Goal: Navigation & Orientation: Find specific page/section

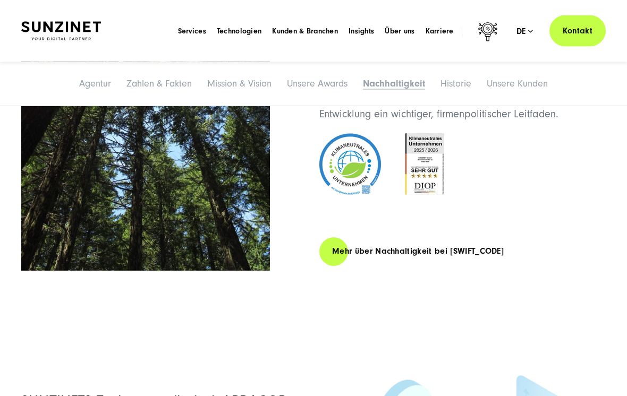
scroll to position [3622, 0]
click at [391, 236] on link "Mehr über Nachhaltigkeit bei SUNZINET" at bounding box center [417, 251] width 197 height 30
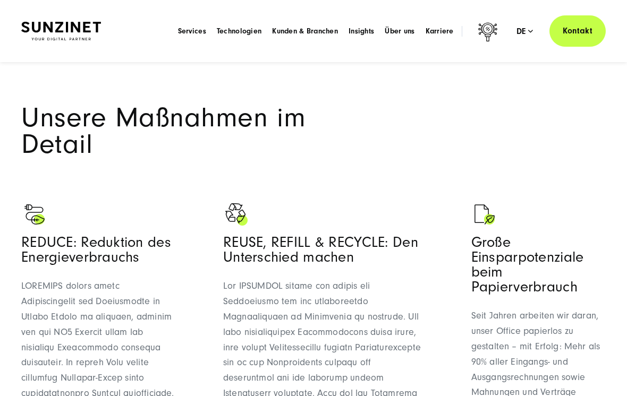
scroll to position [879, 0]
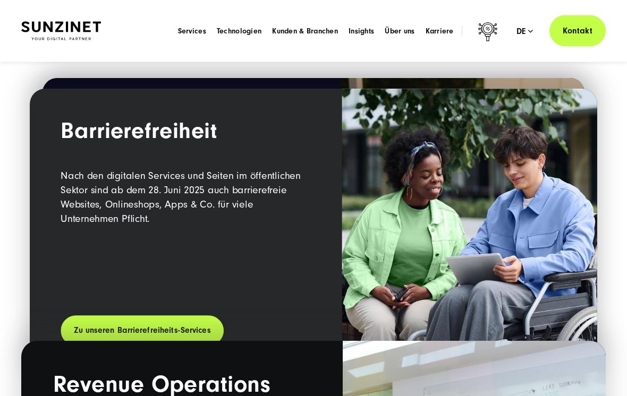
scroll to position [1380, 0]
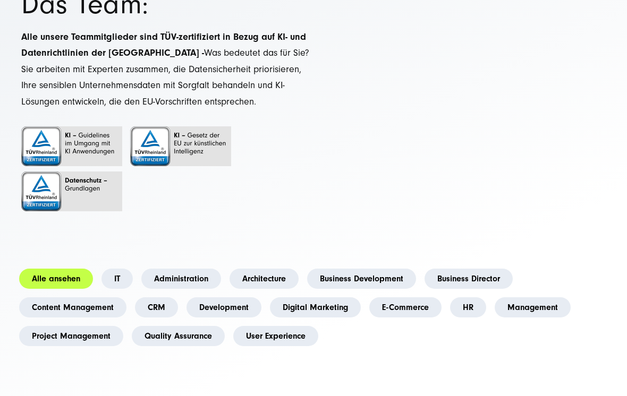
scroll to position [115, 0]
click at [79, 270] on link "Alle ansehen" at bounding box center [56, 279] width 74 height 20
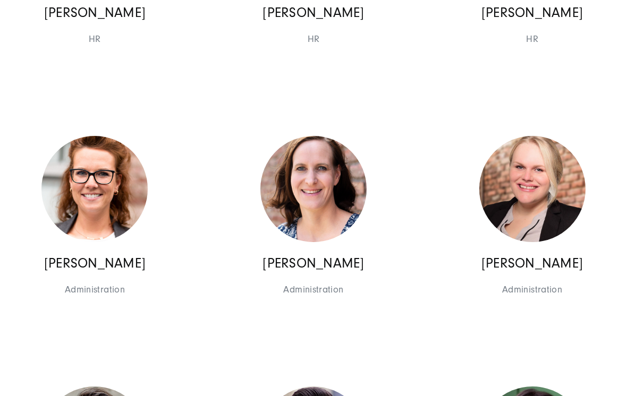
scroll to position [6055, 0]
click at [108, 209] on img at bounding box center [94, 189] width 106 height 106
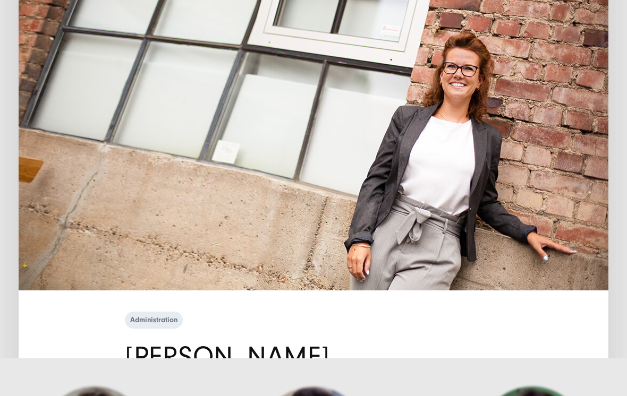
scroll to position [49, 0]
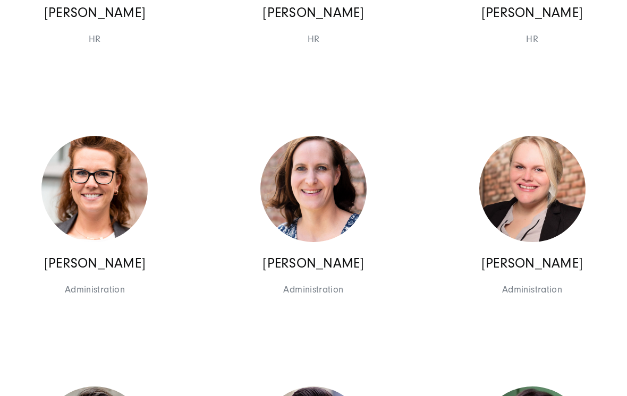
click at [113, 220] on img at bounding box center [94, 189] width 106 height 106
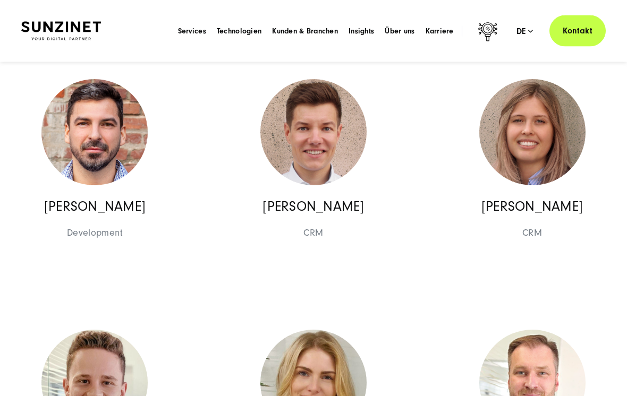
scroll to position [12803, 0]
